Goal: Task Accomplishment & Management: Manage account settings

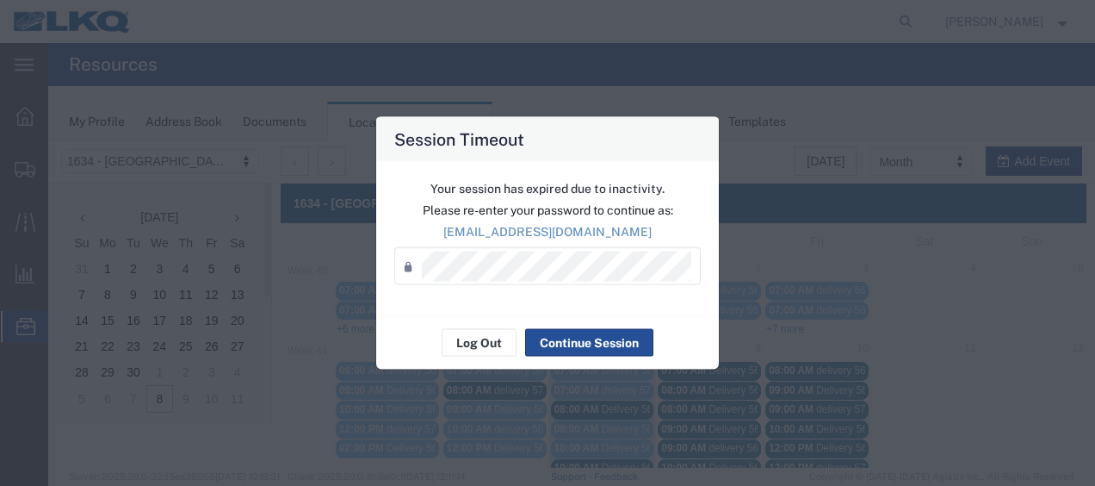
scroll to position [99, 0]
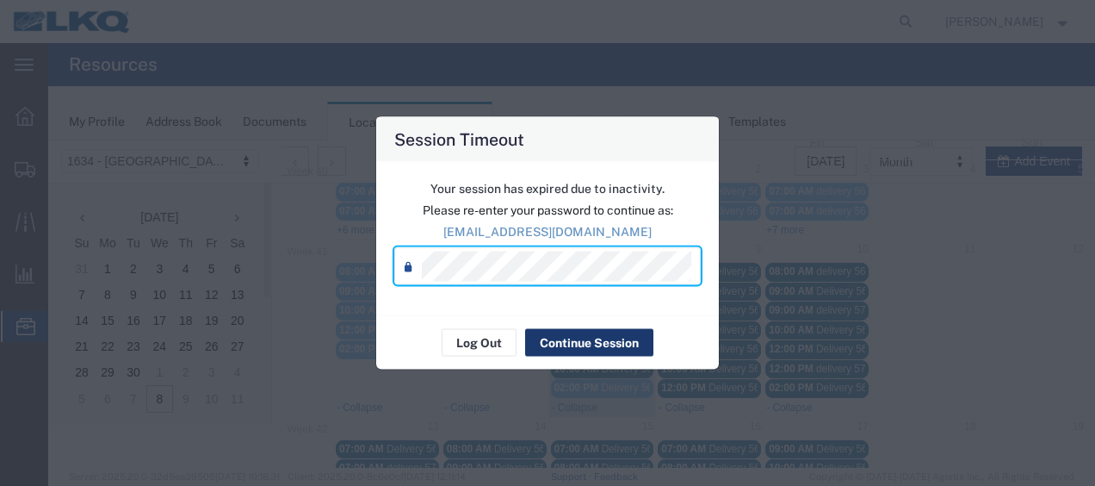
click at [592, 341] on button "Continue Session" at bounding box center [589, 343] width 128 height 28
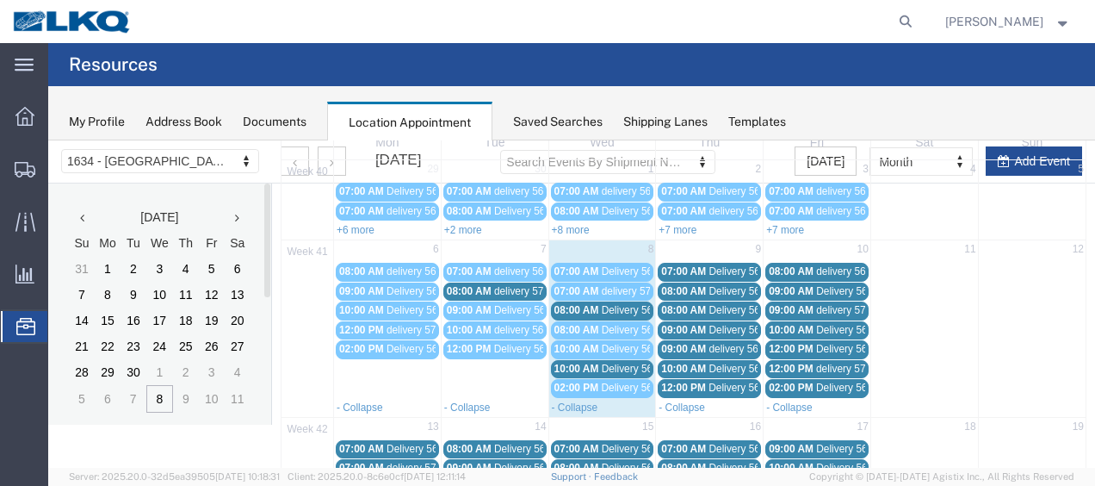
click at [611, 309] on span "Delivery 56682227" at bounding box center [644, 310] width 85 height 12
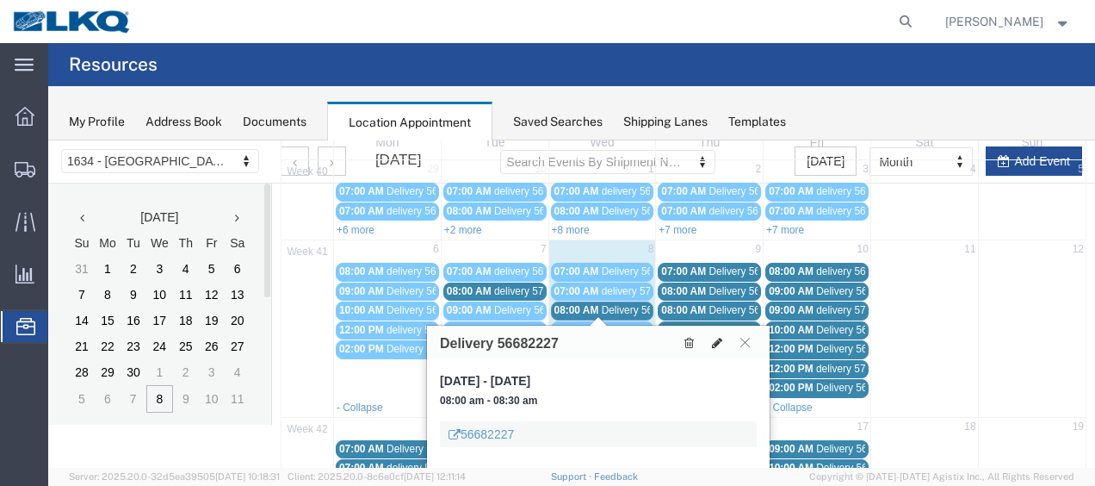
click at [717, 337] on icon at bounding box center [717, 343] width 10 height 12
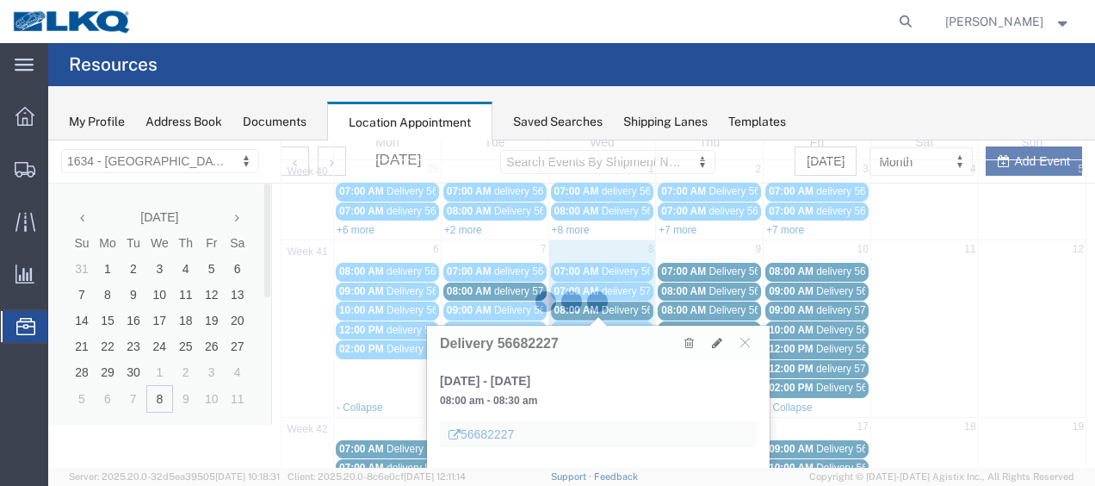
select select "100"
select select "1"
select select
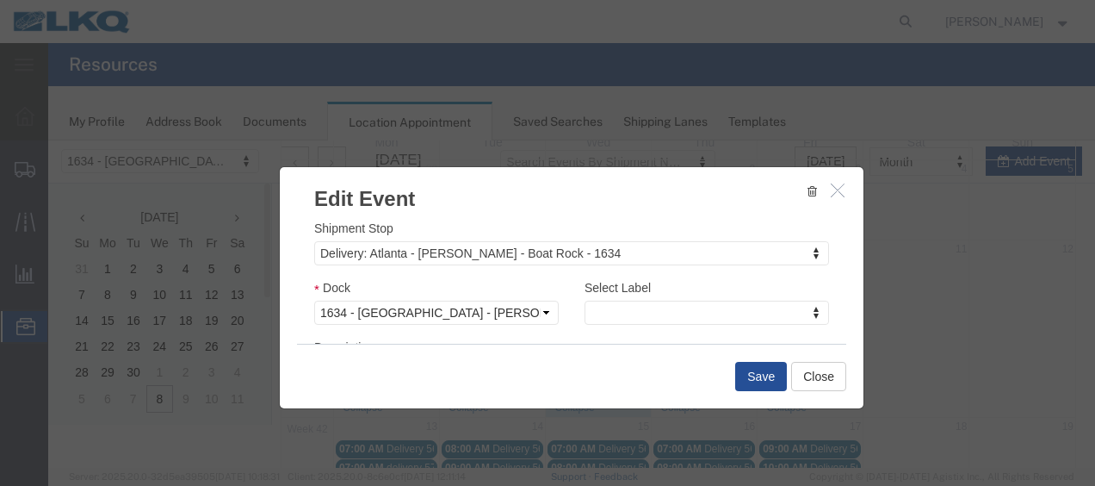
scroll to position [258, 0]
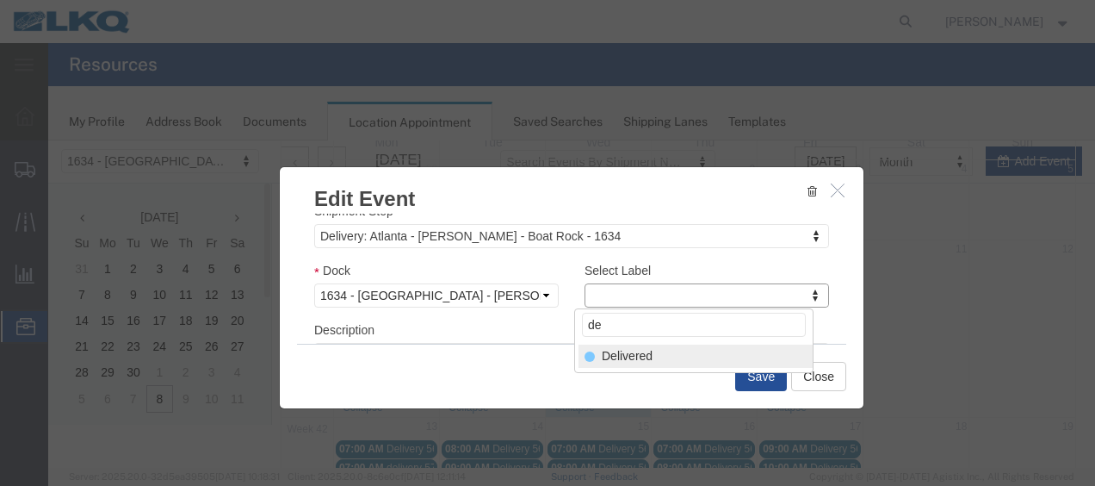
type input "de"
click at [639, 343] on div "Select Label de Delivered" at bounding box center [693, 340] width 239 height 65
select select "40"
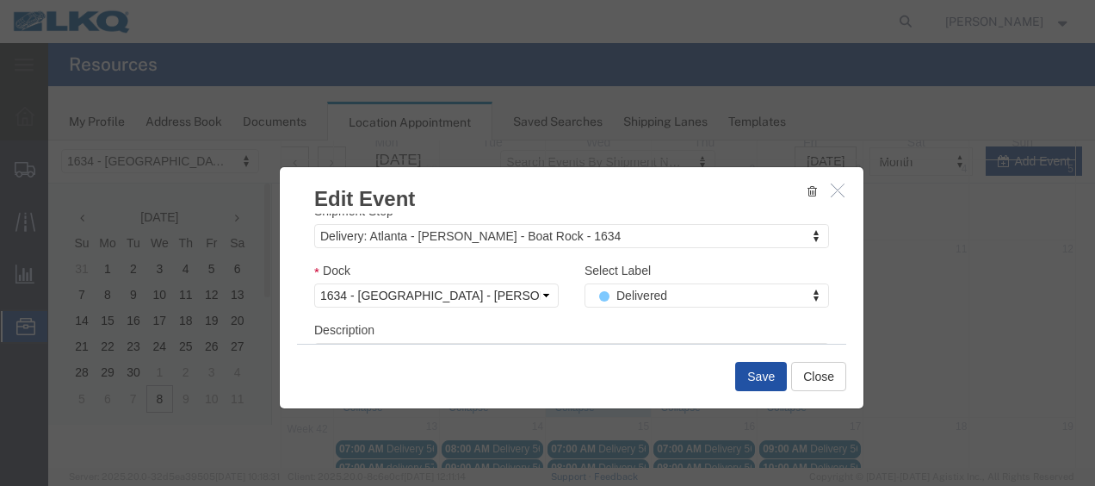
click at [752, 377] on button "Save" at bounding box center [761, 376] width 52 height 29
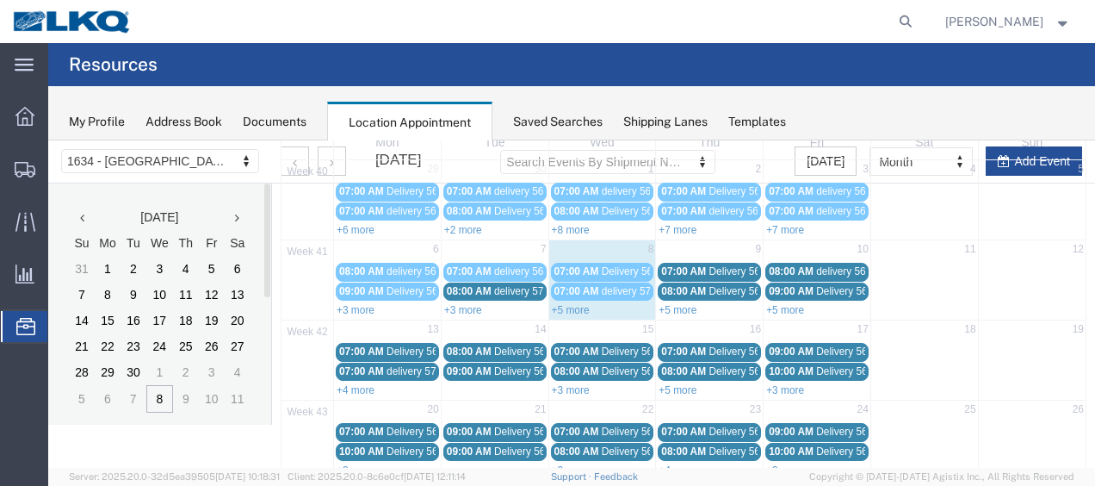
click at [563, 305] on link "+5 more" at bounding box center [571, 310] width 38 height 12
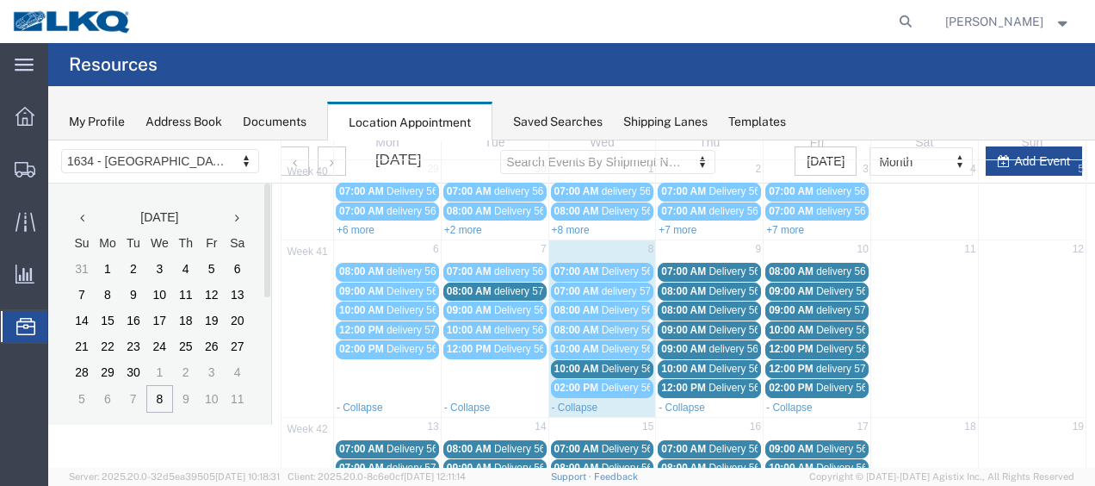
click at [627, 365] on span "Delivery 56682222" at bounding box center [644, 369] width 85 height 12
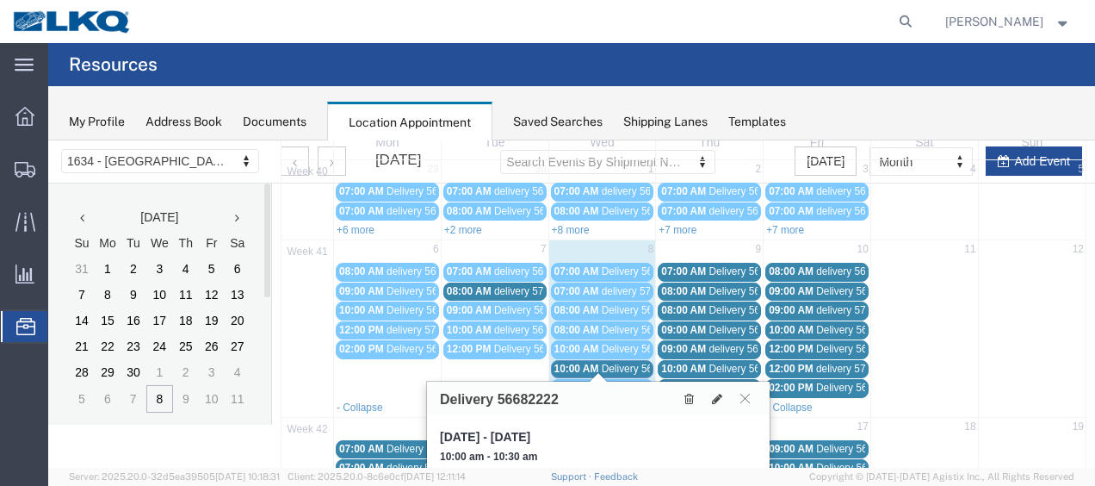
scroll to position [185, 0]
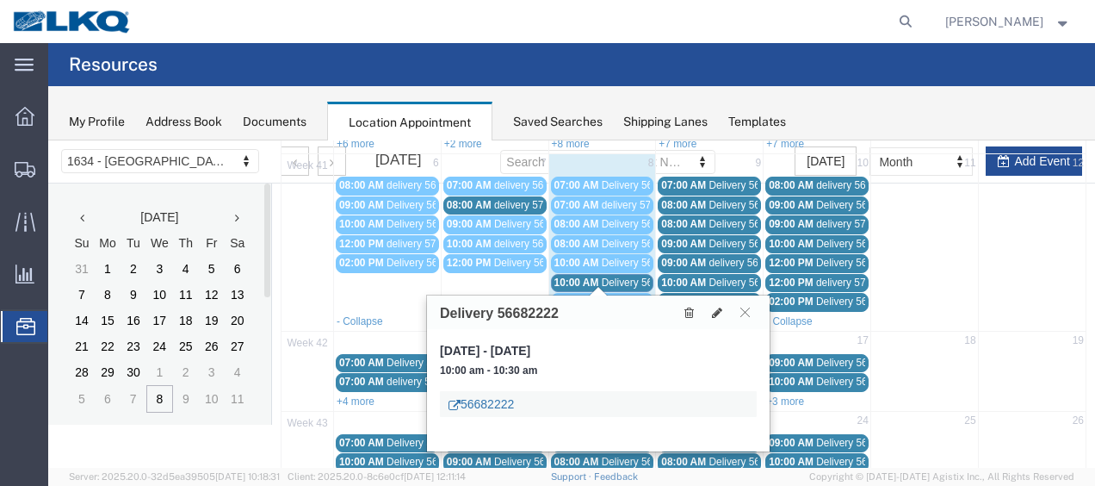
click at [485, 401] on link "56682222" at bounding box center [481, 403] width 65 height 17
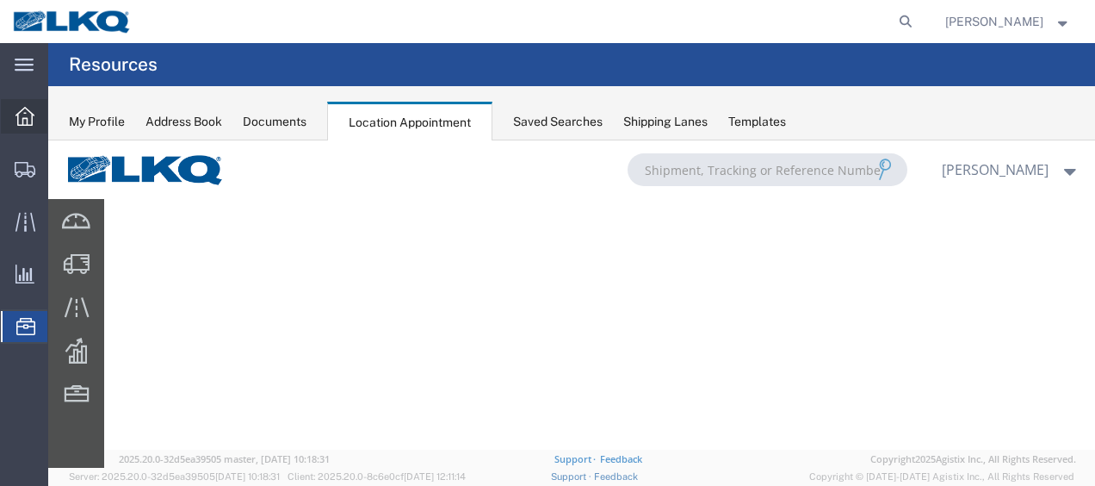
click at [18, 115] on icon at bounding box center [25, 116] width 19 height 19
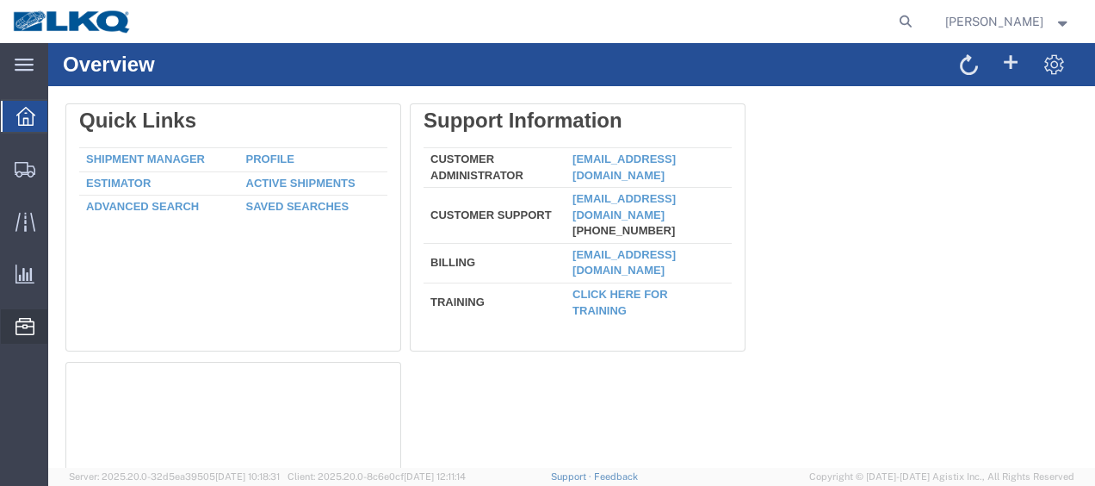
click at [0, 0] on span "Location Appointment" at bounding box center [0, 0] width 0 height 0
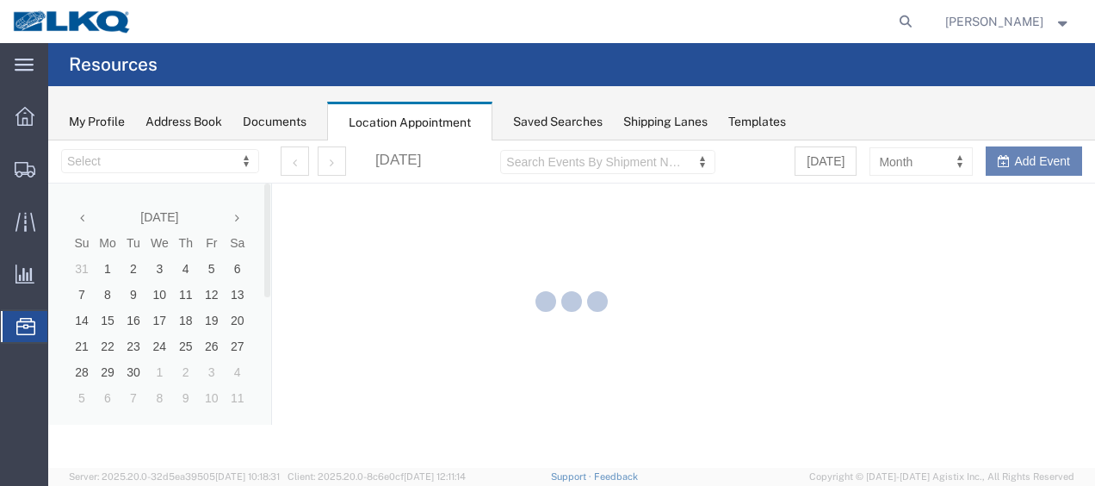
select select "28712"
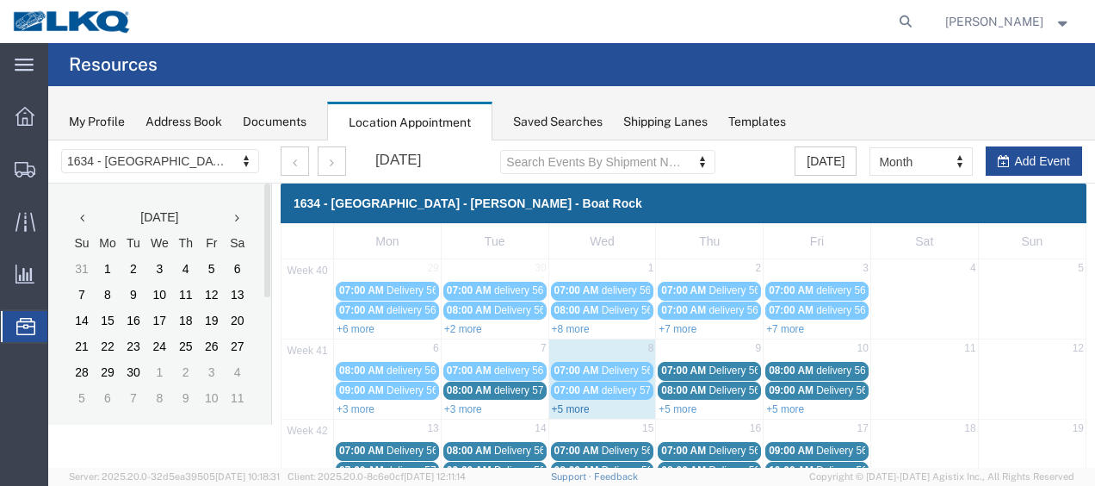
click at [567, 404] on link "+5 more" at bounding box center [571, 409] width 38 height 12
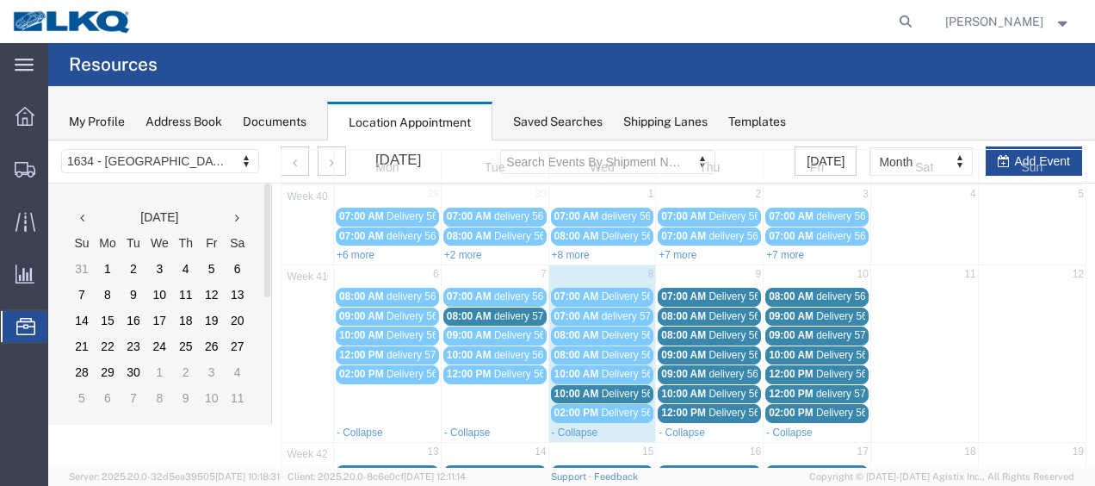
scroll to position [172, 0]
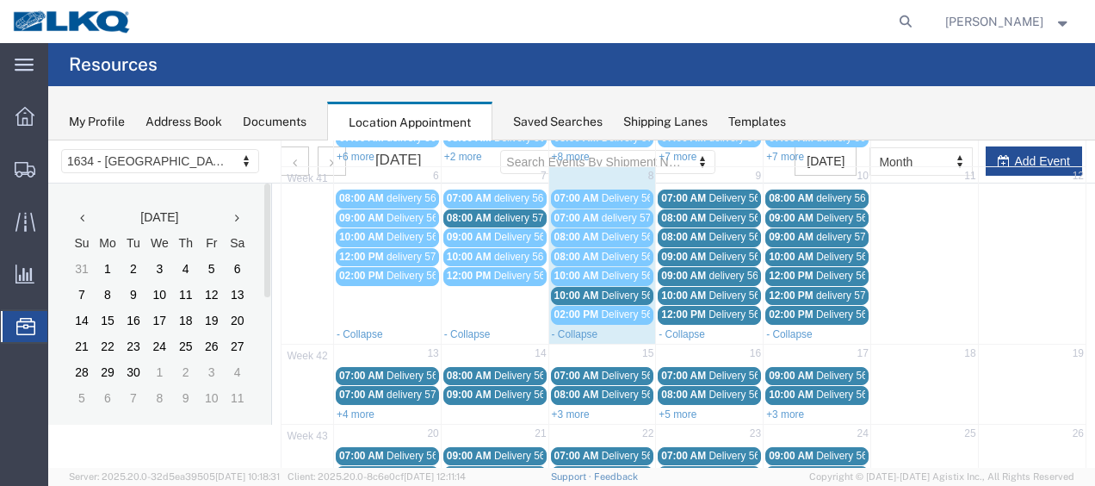
click at [622, 291] on span "Delivery 56682222" at bounding box center [644, 295] width 85 height 12
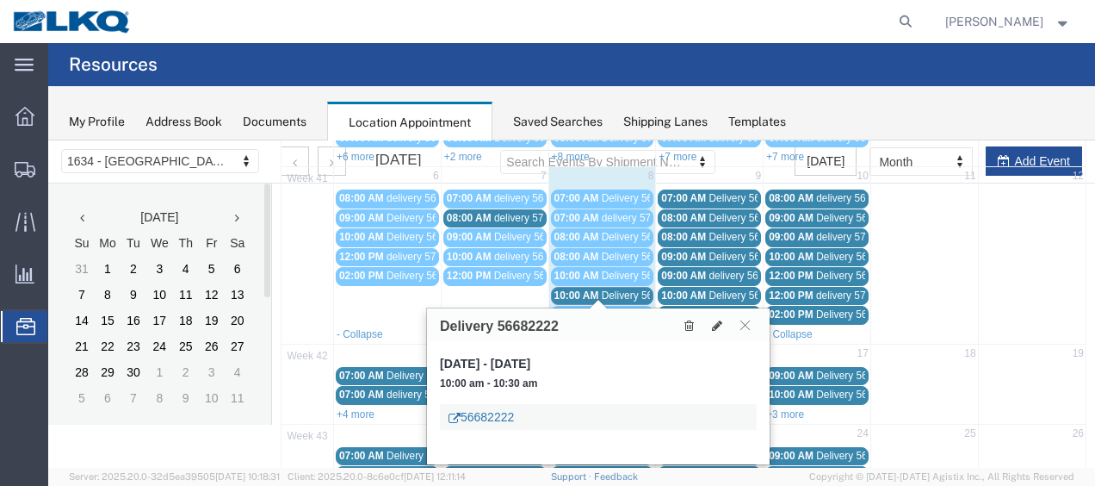
click at [487, 414] on link "56682222" at bounding box center [481, 416] width 65 height 17
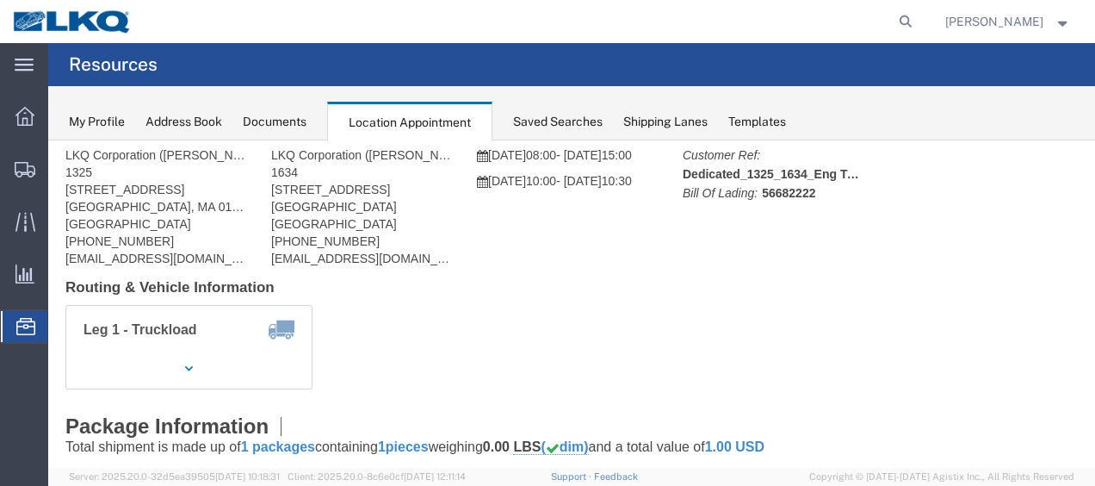
scroll to position [0, 0]
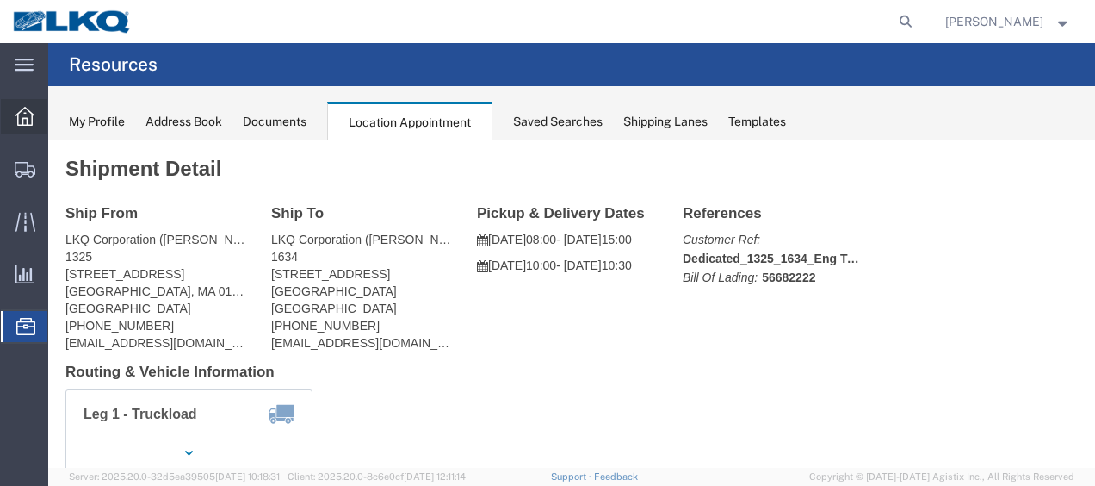
click at [17, 105] on div at bounding box center [25, 116] width 48 height 34
